Goal: Check status: Check status

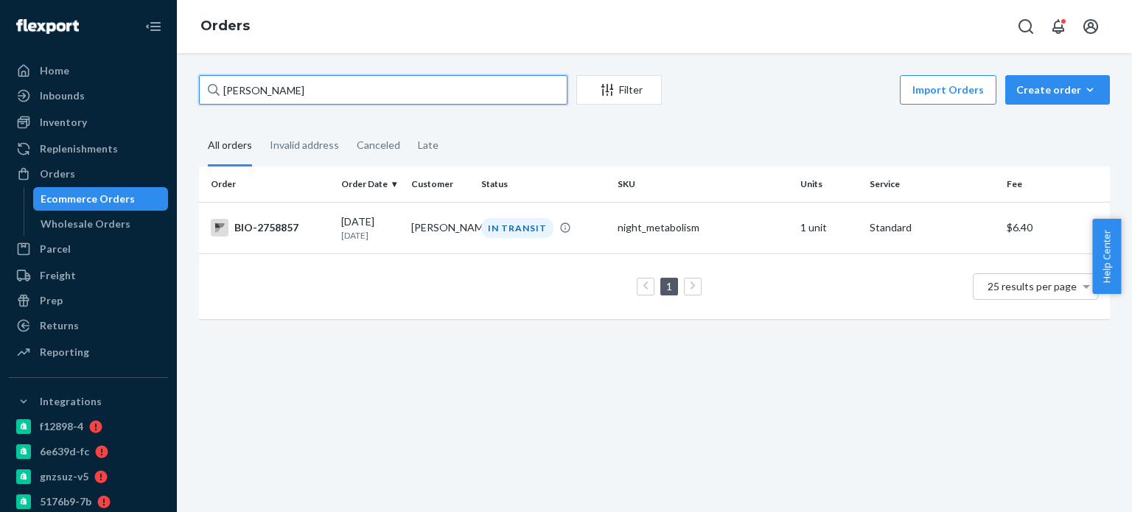
click at [379, 90] on input "[PERSON_NAME]" at bounding box center [383, 89] width 368 height 29
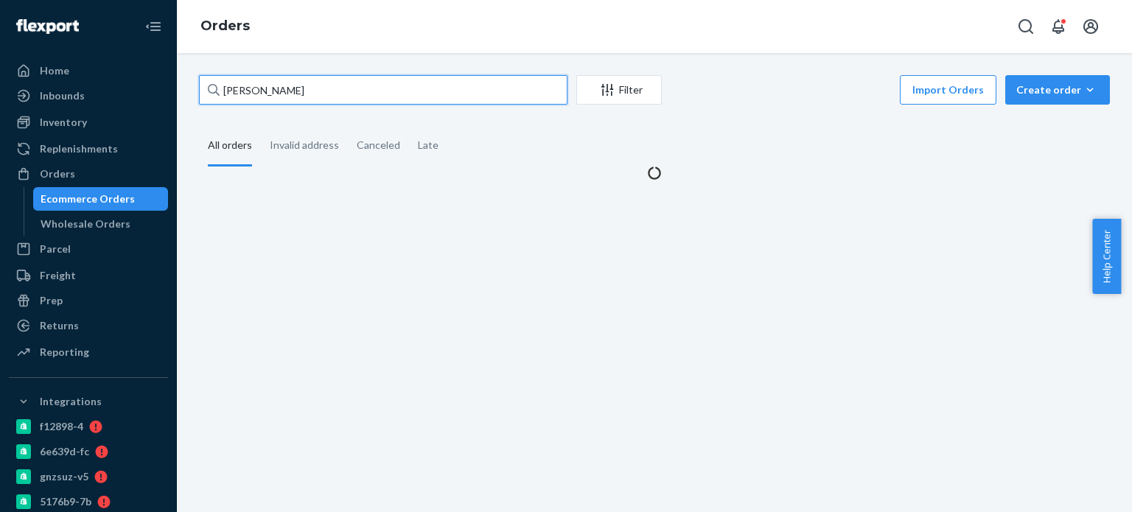
click at [379, 90] on input "[PERSON_NAME]" at bounding box center [383, 89] width 368 height 29
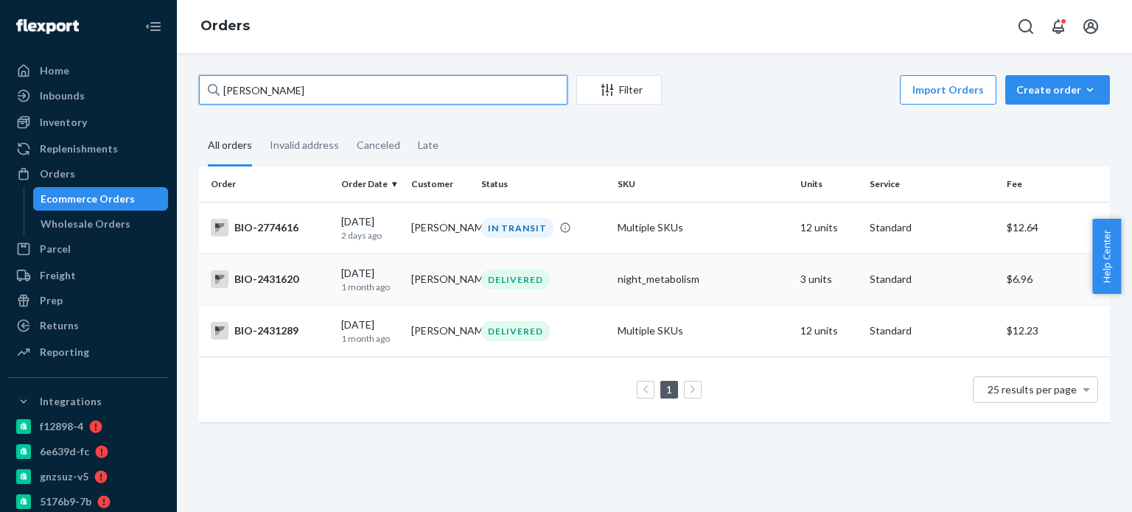
type input "[PERSON_NAME]"
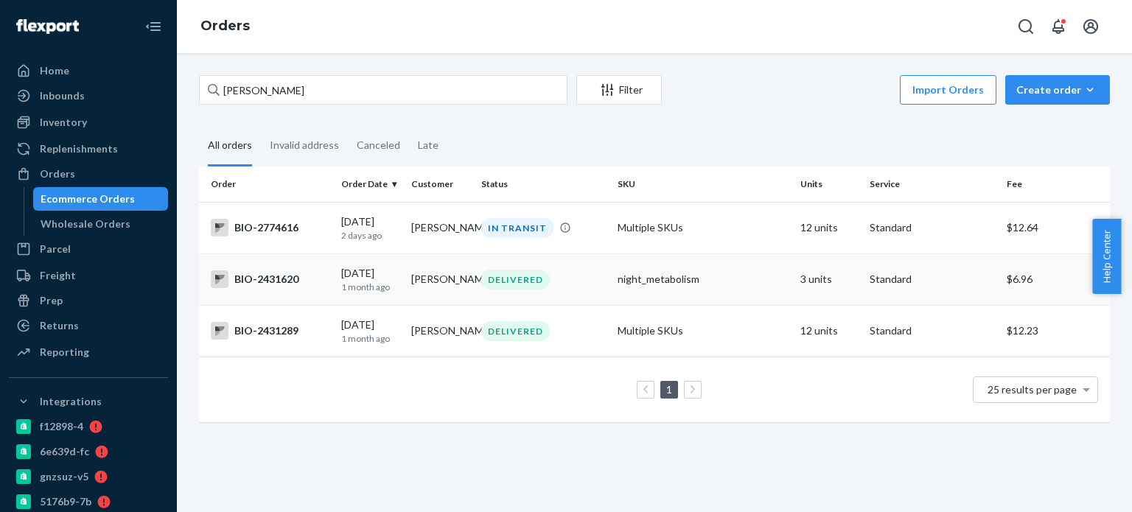
drag, startPoint x: 292, startPoint y: 282, endPoint x: 268, endPoint y: 272, distance: 25.7
click at [268, 272] on td "BIO-2431620" at bounding box center [267, 279] width 136 height 52
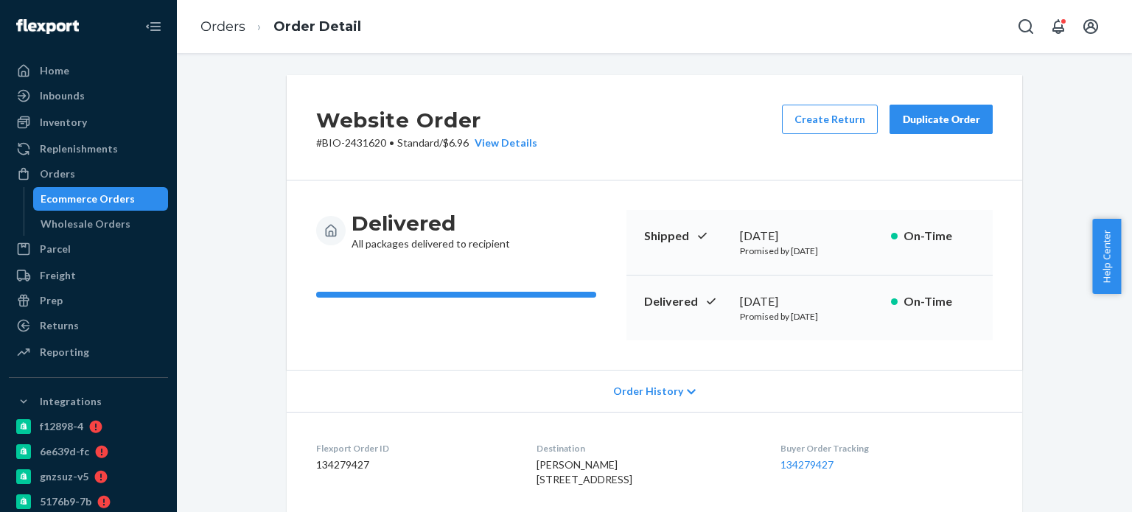
click at [225, 16] on ol "Orders Order Detail" at bounding box center [281, 26] width 184 height 43
click at [223, 31] on link "Orders" at bounding box center [222, 26] width 45 height 16
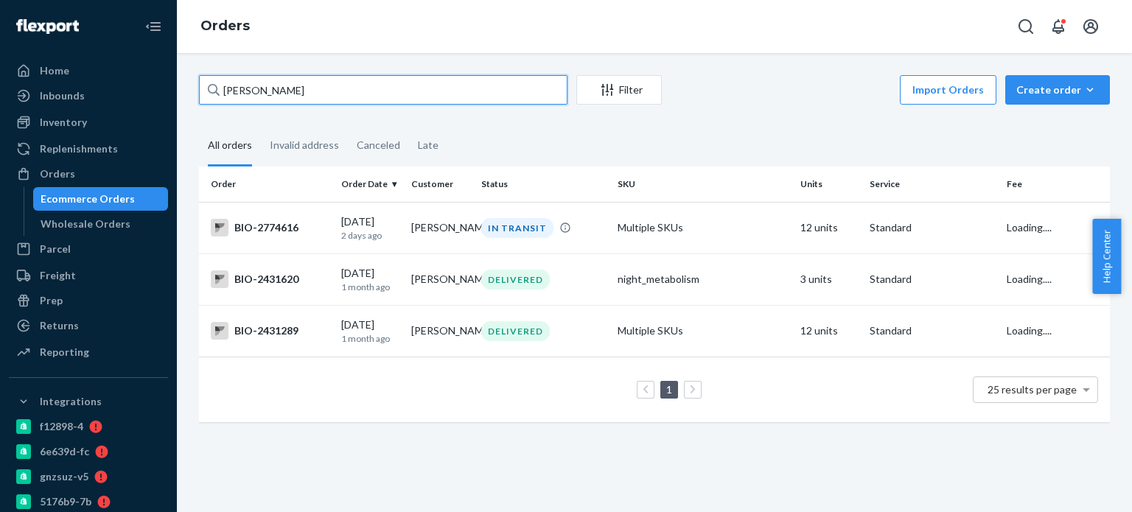
click at [242, 91] on input "[PERSON_NAME]" at bounding box center [383, 89] width 368 height 29
paste input "2431528"
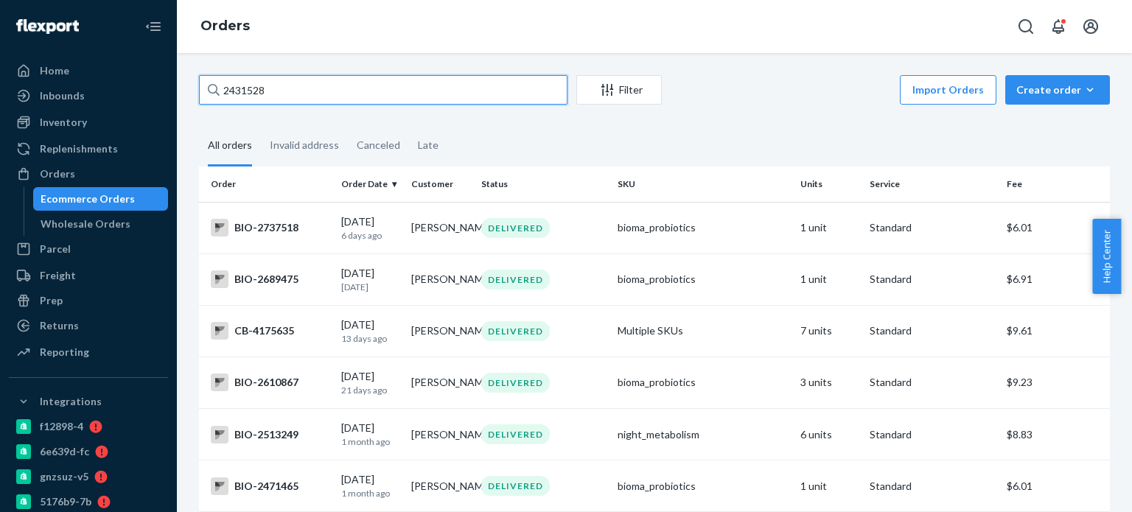
drag, startPoint x: 242, startPoint y: 91, endPoint x: 202, endPoint y: 80, distance: 42.2
click at [202, 80] on input "2431528" at bounding box center [383, 89] width 368 height 29
click at [452, 89] on input "2431528" at bounding box center [383, 89] width 368 height 29
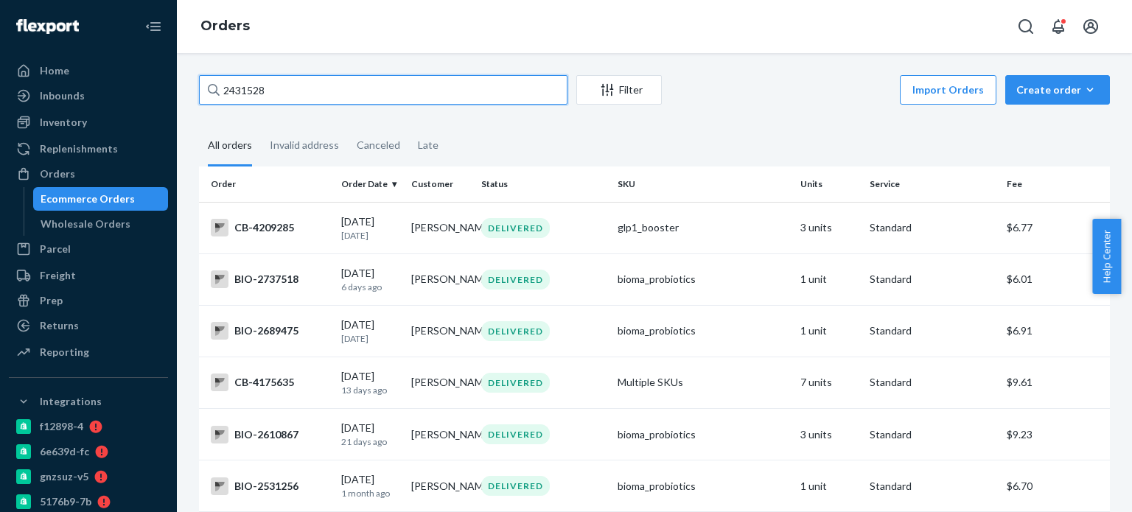
paste input "[PERSON_NAME]"
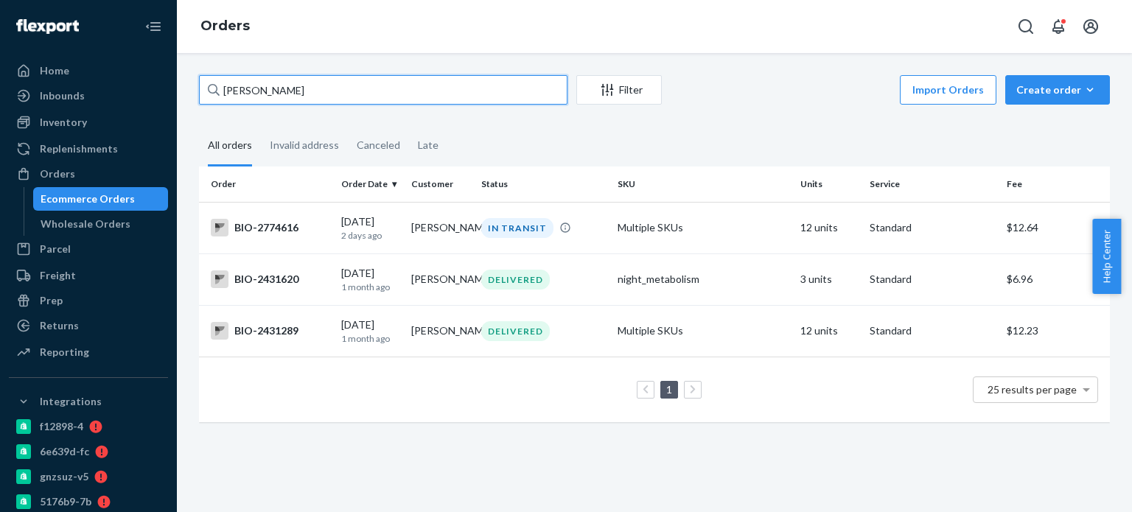
type input "[PERSON_NAME]"
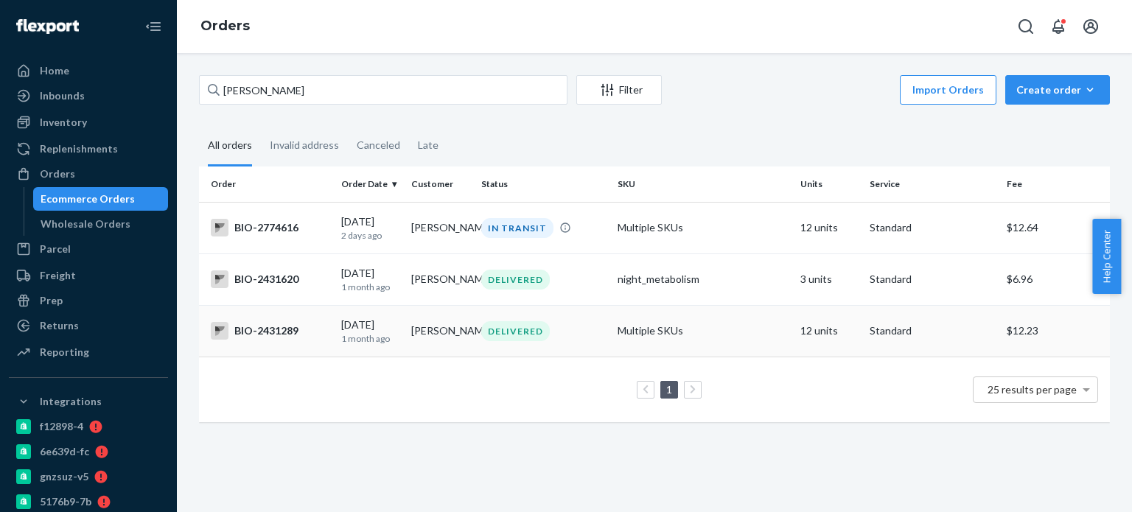
click at [277, 340] on div "BIO-2431289" at bounding box center [270, 331] width 119 height 18
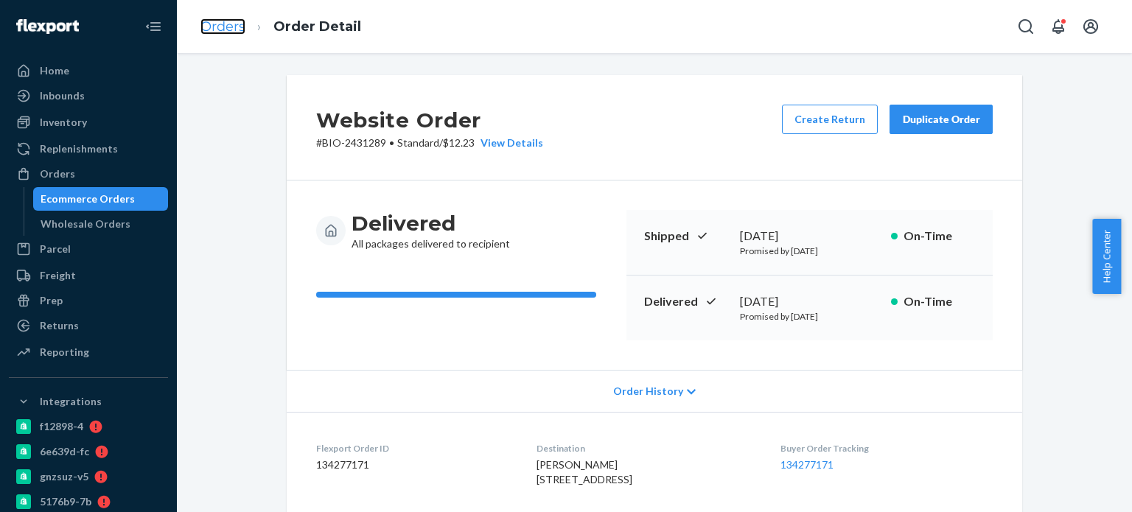
click at [228, 34] on link "Orders" at bounding box center [222, 26] width 45 height 16
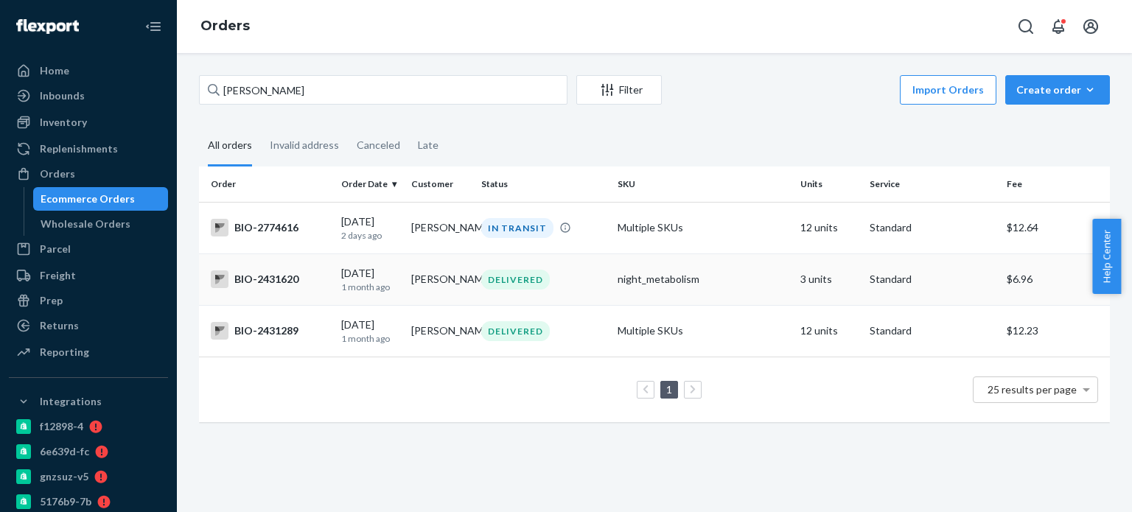
click at [271, 281] on div "BIO-2431620" at bounding box center [270, 279] width 119 height 18
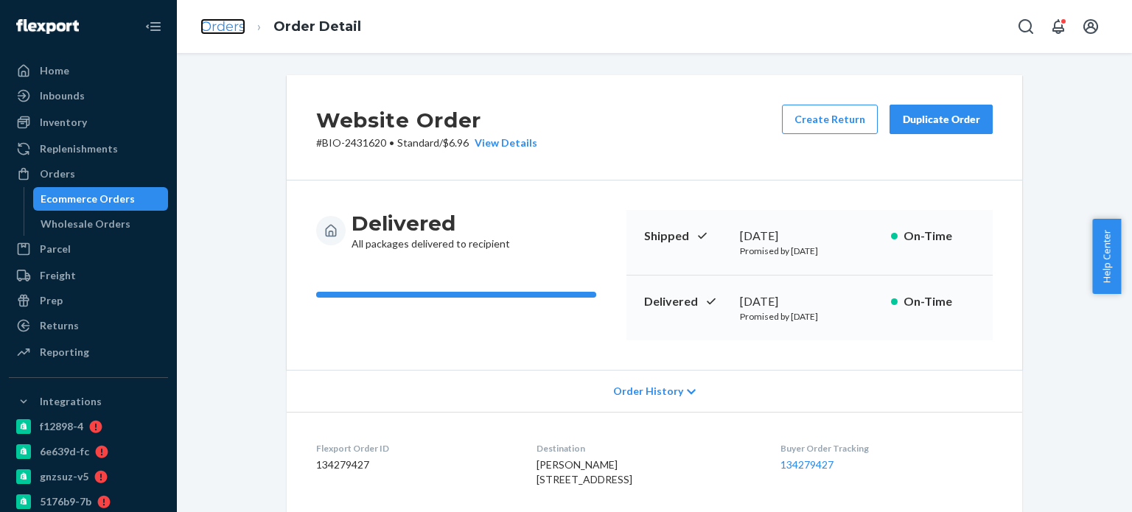
click at [235, 29] on link "Orders" at bounding box center [222, 26] width 45 height 16
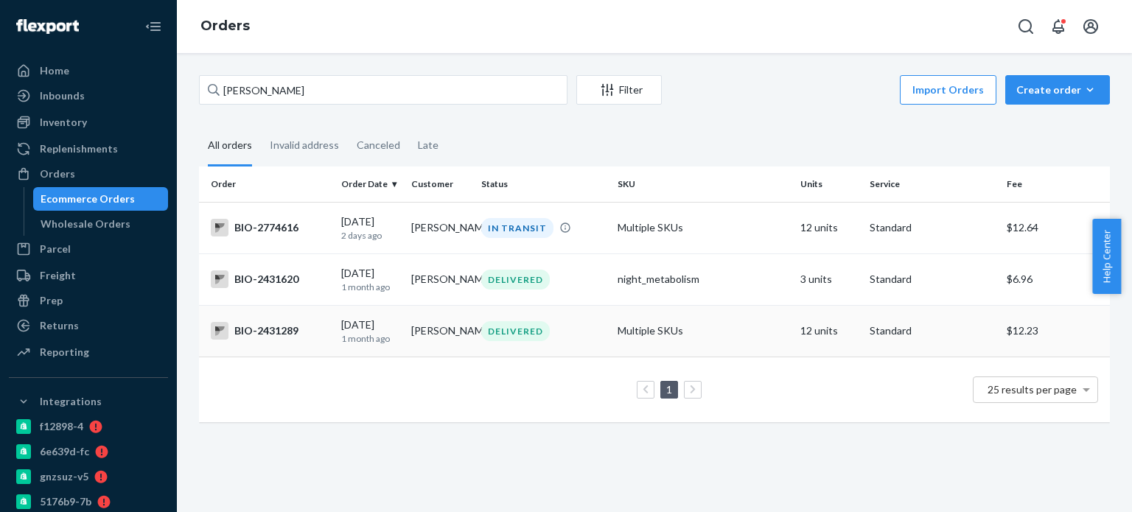
click at [271, 326] on td "BIO-2431289" at bounding box center [267, 331] width 136 height 52
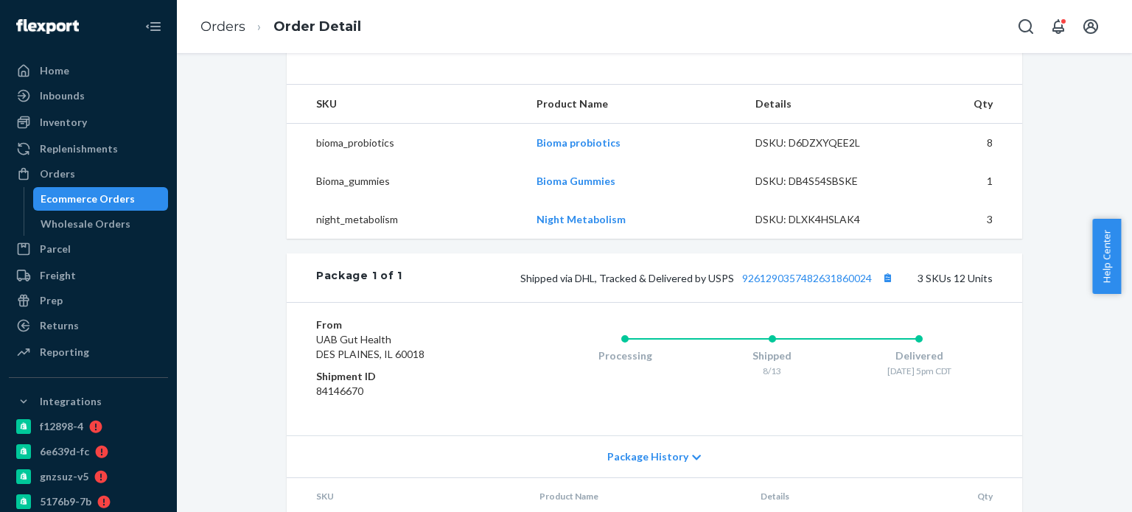
scroll to position [704, 0]
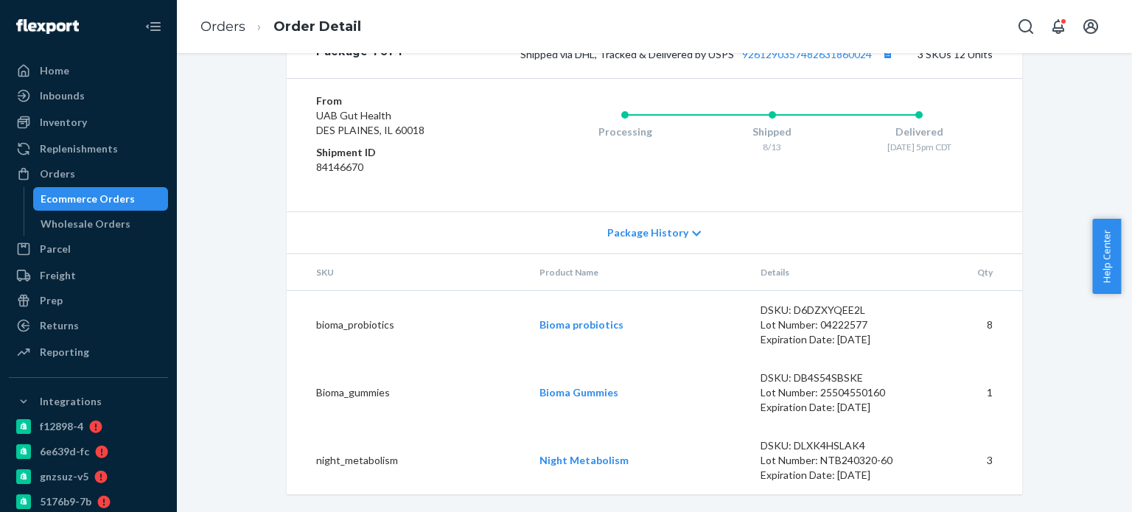
click at [342, 311] on td "bioma_probiotics" at bounding box center [407, 325] width 241 height 69
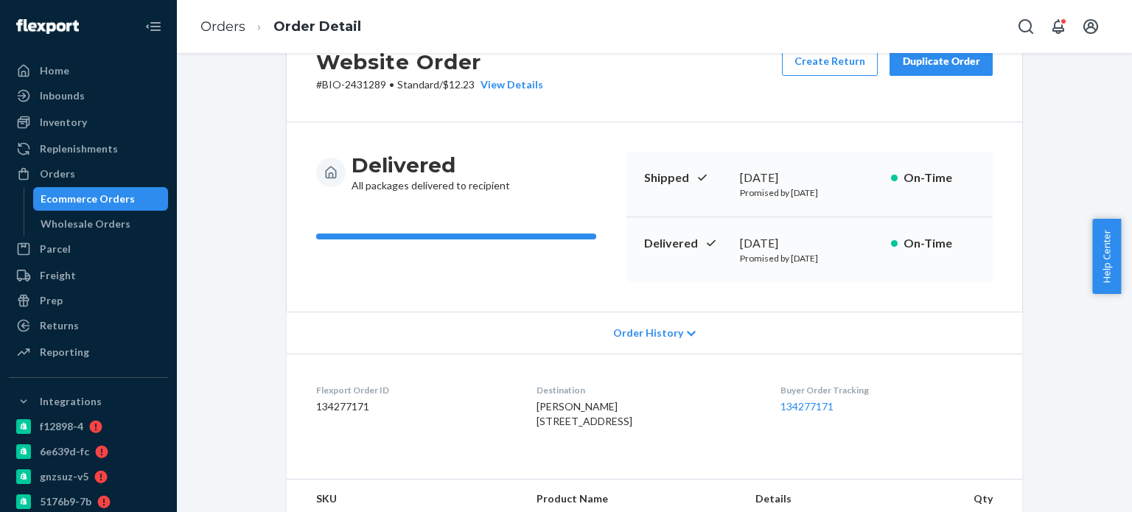
scroll to position [0, 0]
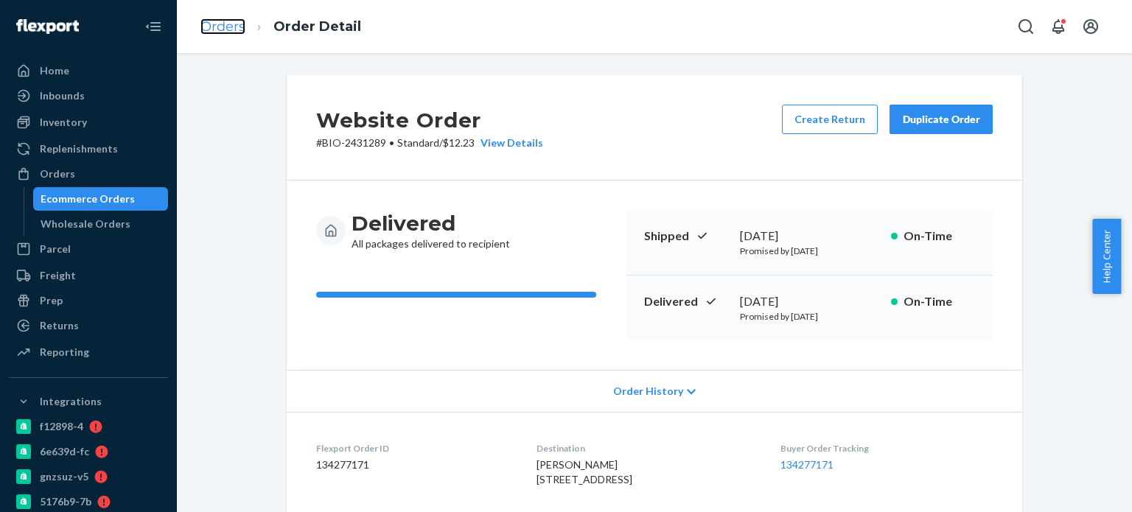
click at [231, 27] on link "Orders" at bounding box center [222, 26] width 45 height 16
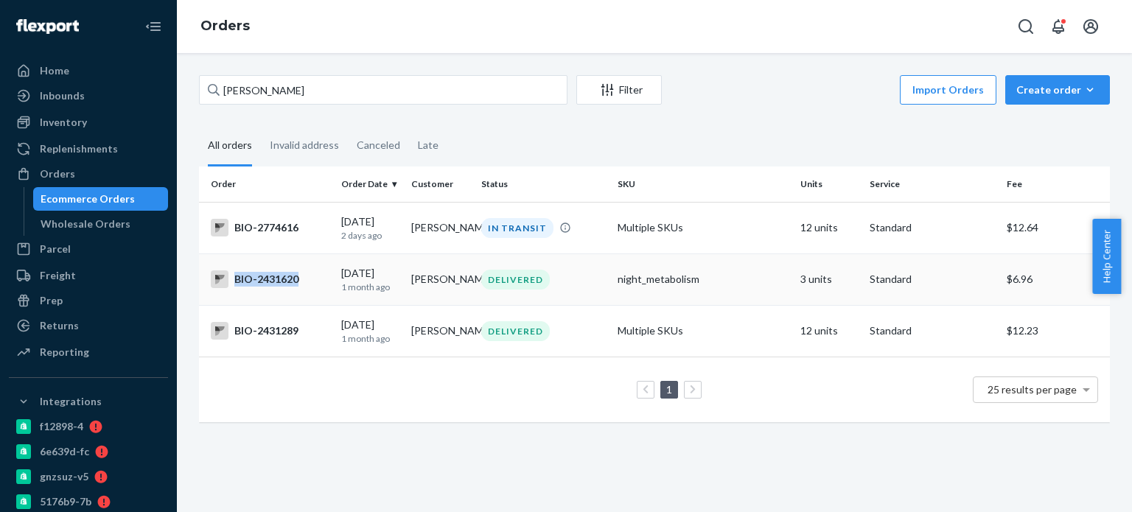
drag, startPoint x: 313, startPoint y: 278, endPoint x: 295, endPoint y: 281, distance: 18.1
click at [295, 281] on div "BIO-2431620" at bounding box center [270, 279] width 119 height 18
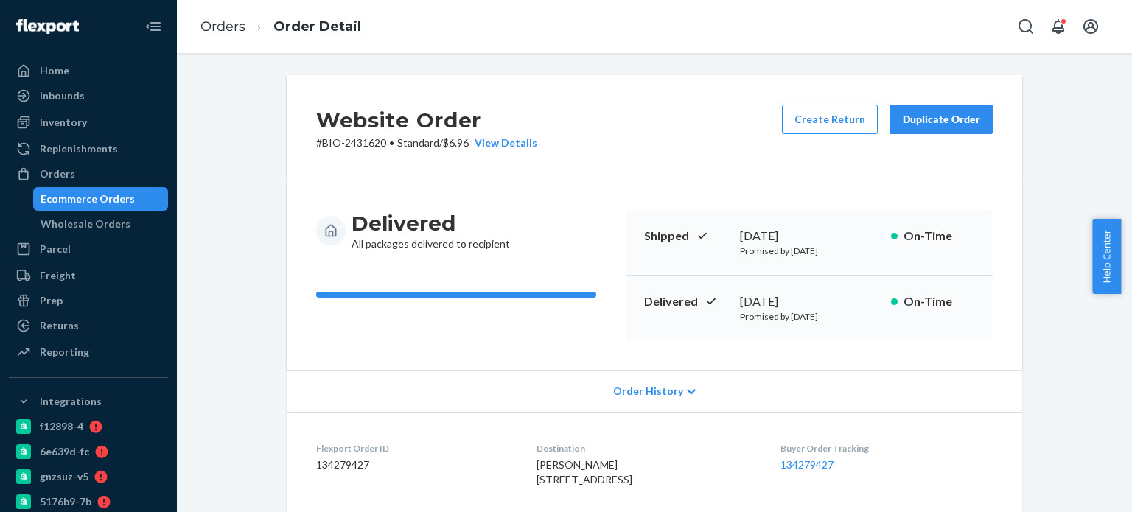
click at [376, 144] on p "# BIO-2431620 • Standard / $6.96 View Details" at bounding box center [426, 143] width 221 height 15
drag, startPoint x: 379, startPoint y: 144, endPoint x: 317, endPoint y: 144, distance: 62.6
click at [317, 144] on p "# BIO-2431620 • Standard / $6.96 View Details" at bounding box center [426, 143] width 221 height 15
copy p "BIO-2431620"
click at [234, 20] on link "Orders" at bounding box center [222, 26] width 45 height 16
